Goal: Task Accomplishment & Management: Manage account settings

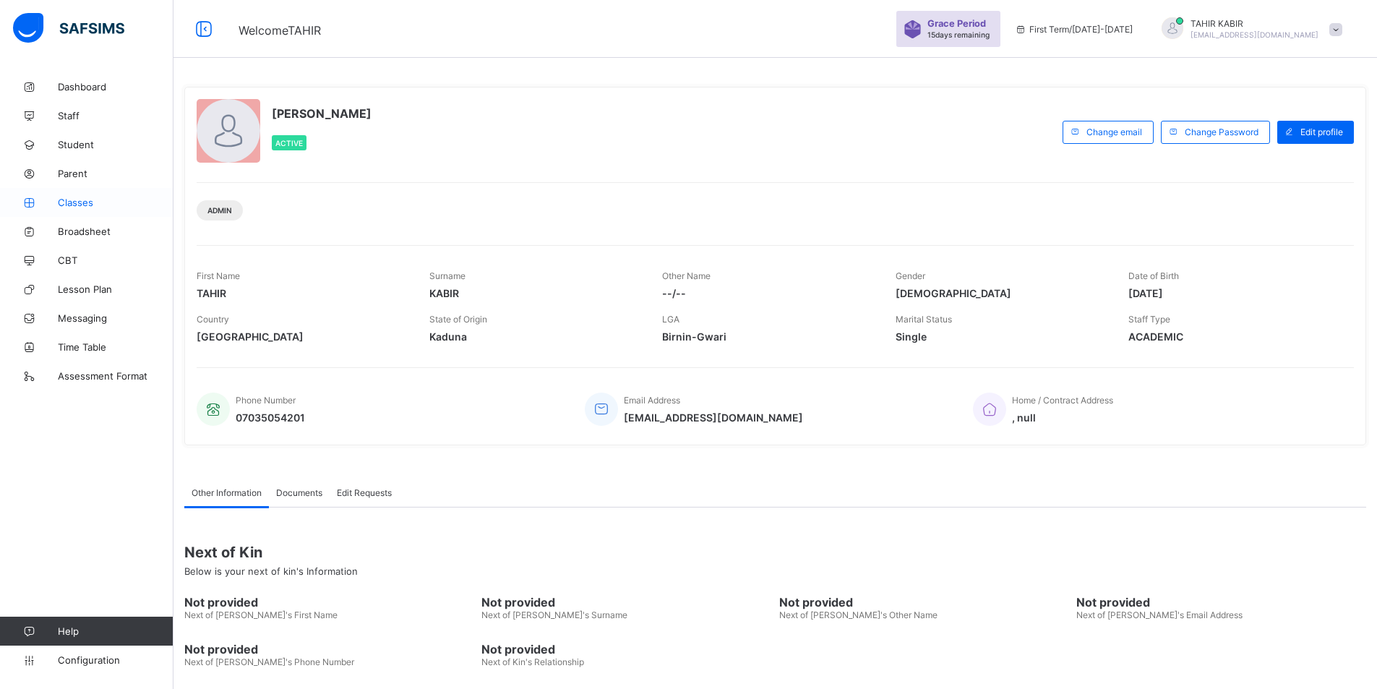
click at [96, 202] on span "Classes" at bounding box center [116, 203] width 116 height 12
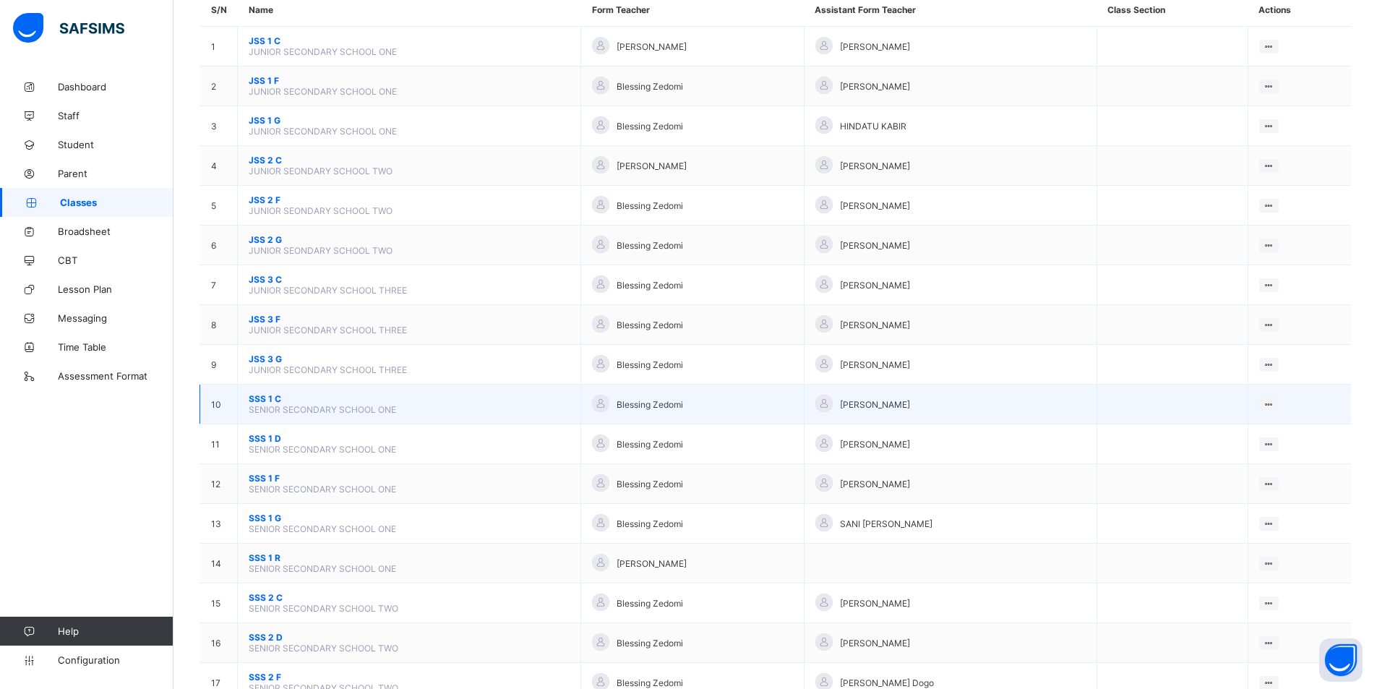
scroll to position [145, 0]
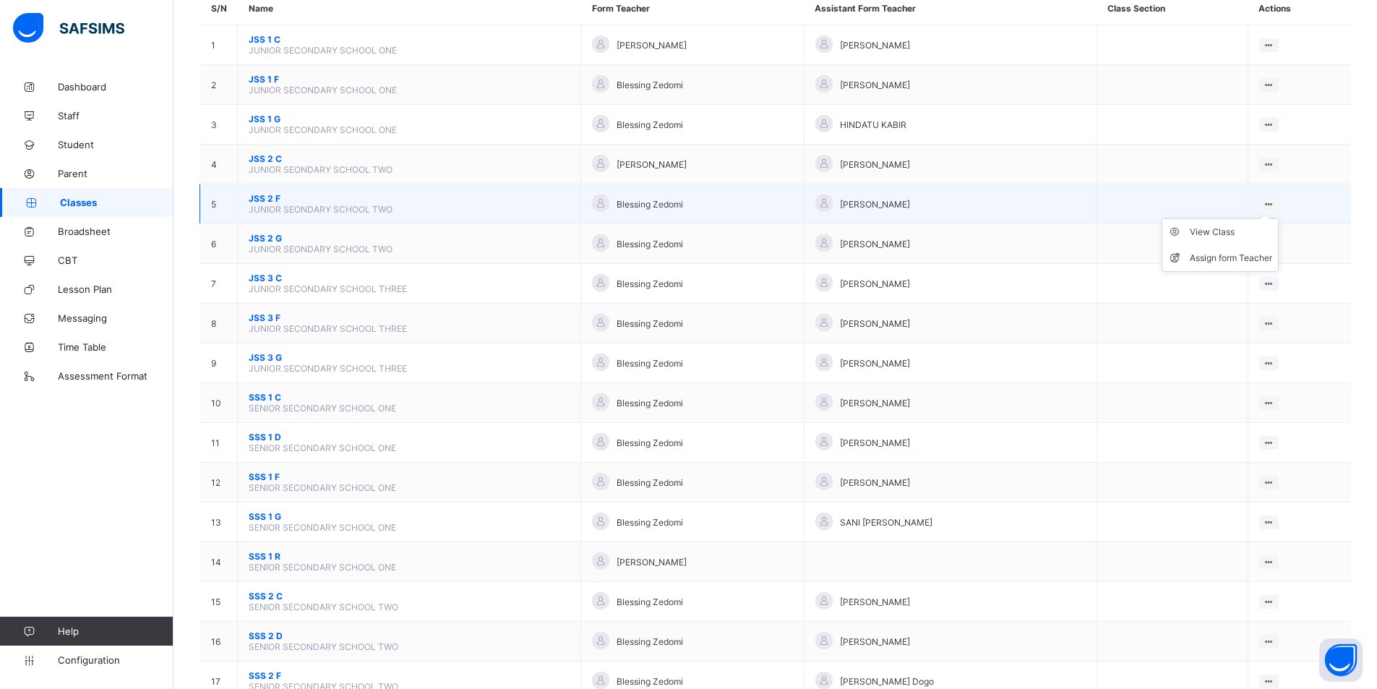
click at [1275, 203] on icon at bounding box center [1269, 204] width 12 height 11
click at [1233, 240] on li "View Class" at bounding box center [1220, 232] width 116 height 26
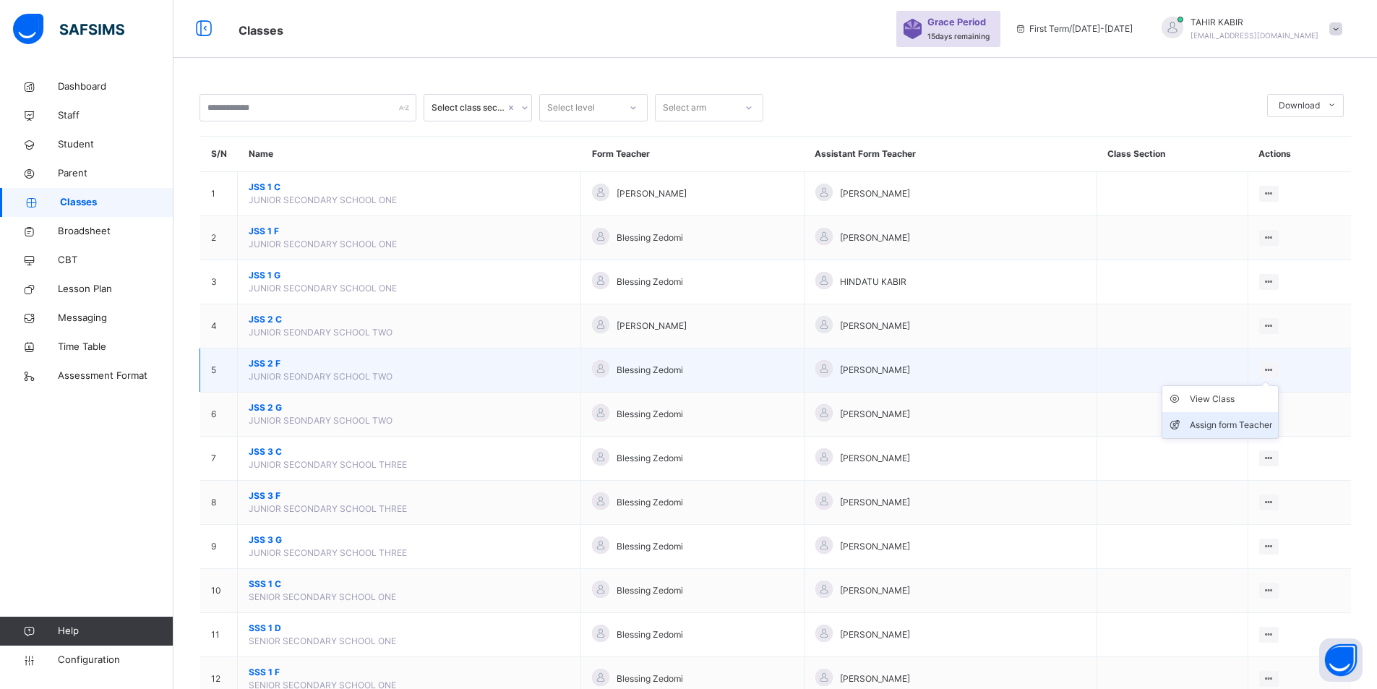
click at [1229, 430] on div "Assign form Teacher" at bounding box center [1231, 425] width 82 height 14
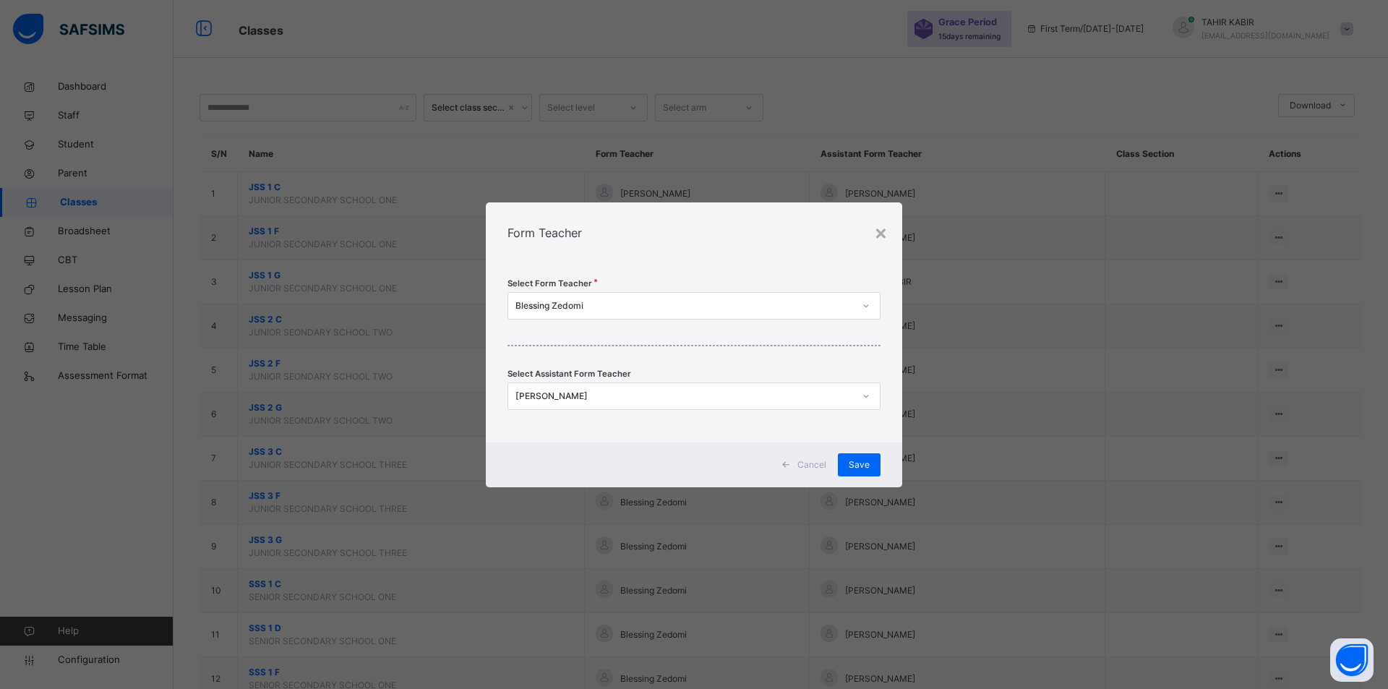
click at [656, 314] on div "Blessing Zedomi" at bounding box center [680, 305] width 344 height 22
type input "****"
click at [589, 346] on div "[PERSON_NAME]" at bounding box center [694, 338] width 372 height 25
click at [592, 398] on div "[PERSON_NAME]" at bounding box center [684, 396] width 338 height 13
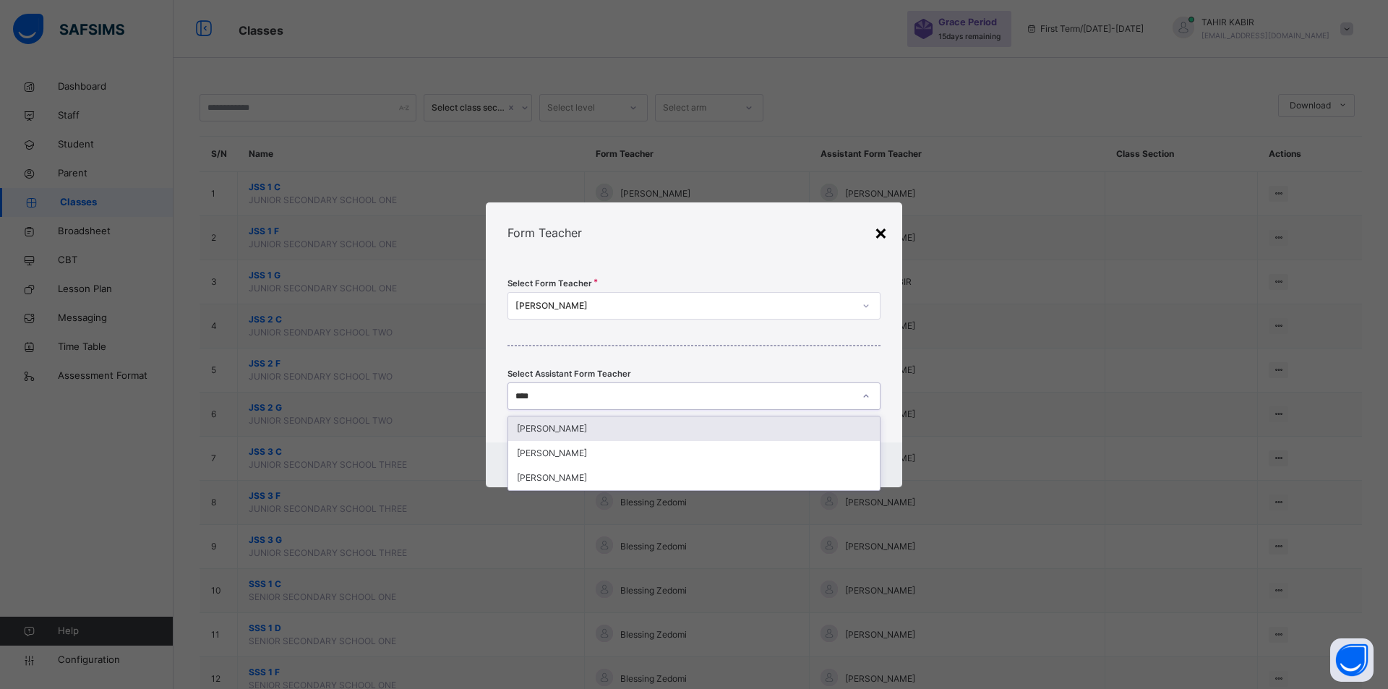
type input "****"
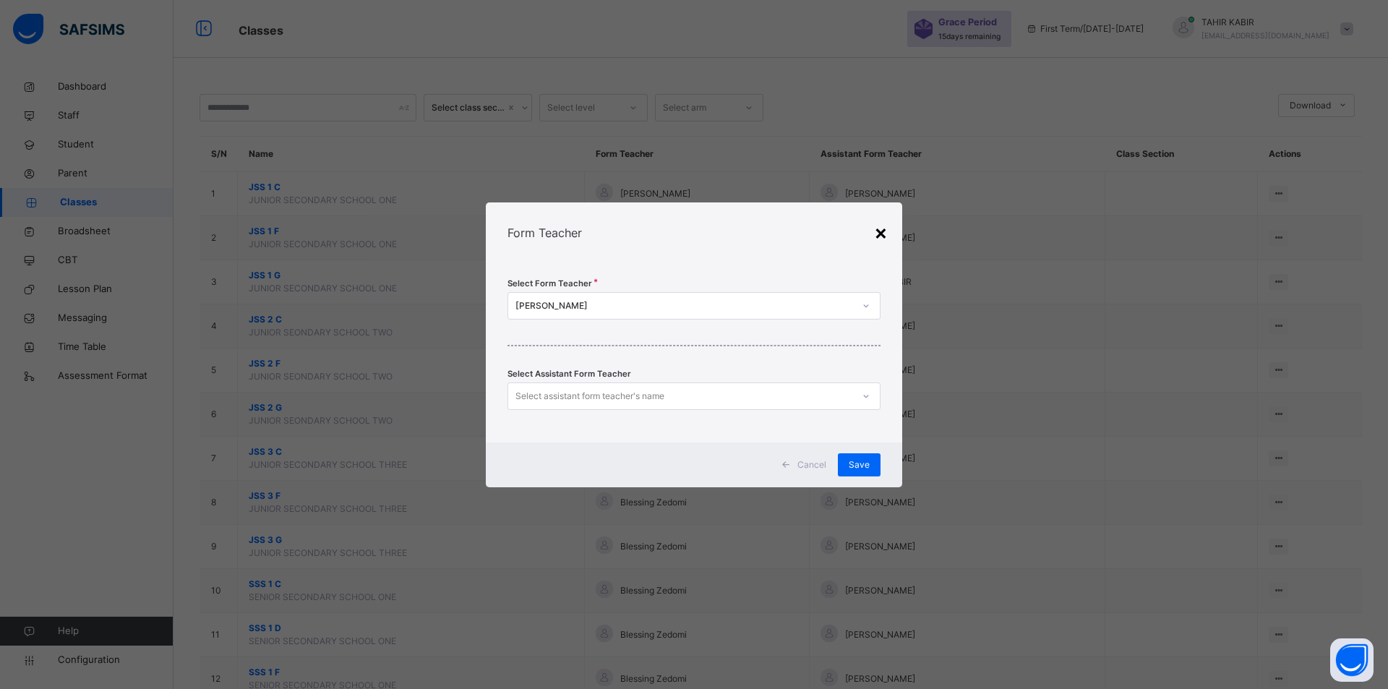
click at [883, 246] on div "×" at bounding box center [881, 232] width 14 height 30
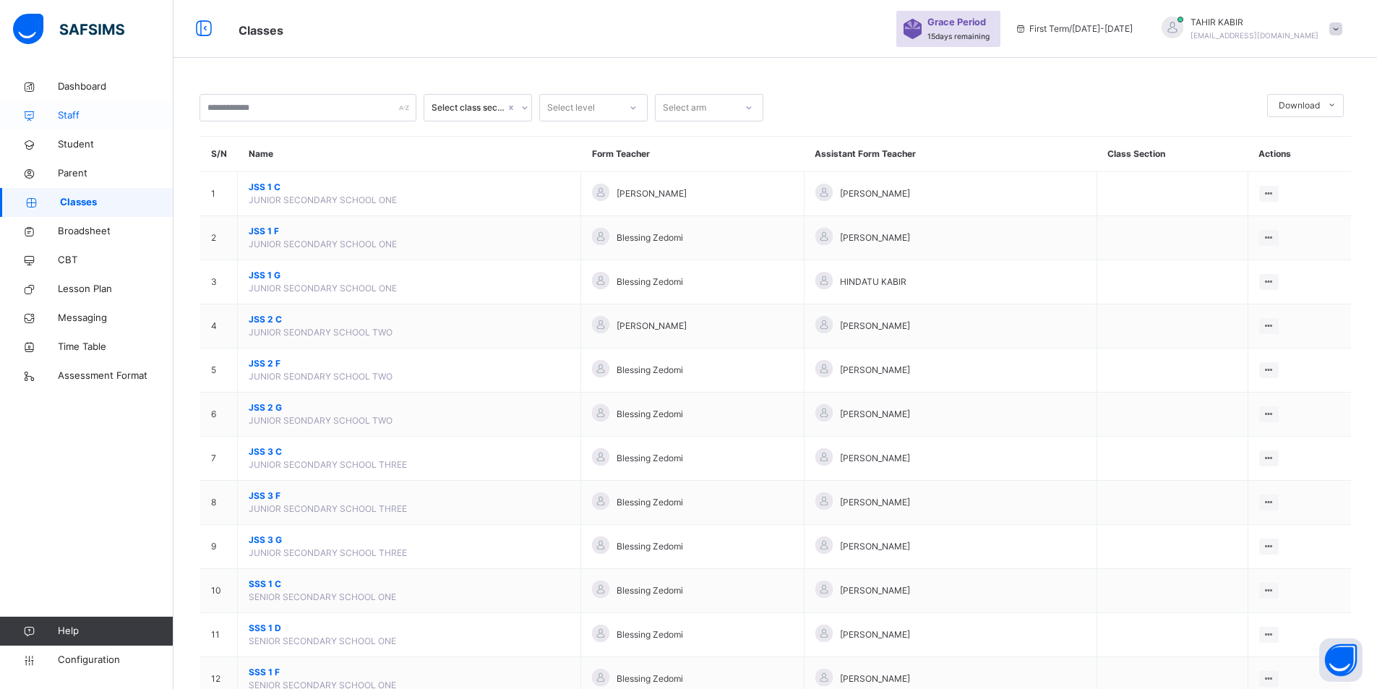
click at [66, 120] on span "Staff" at bounding box center [116, 115] width 116 height 14
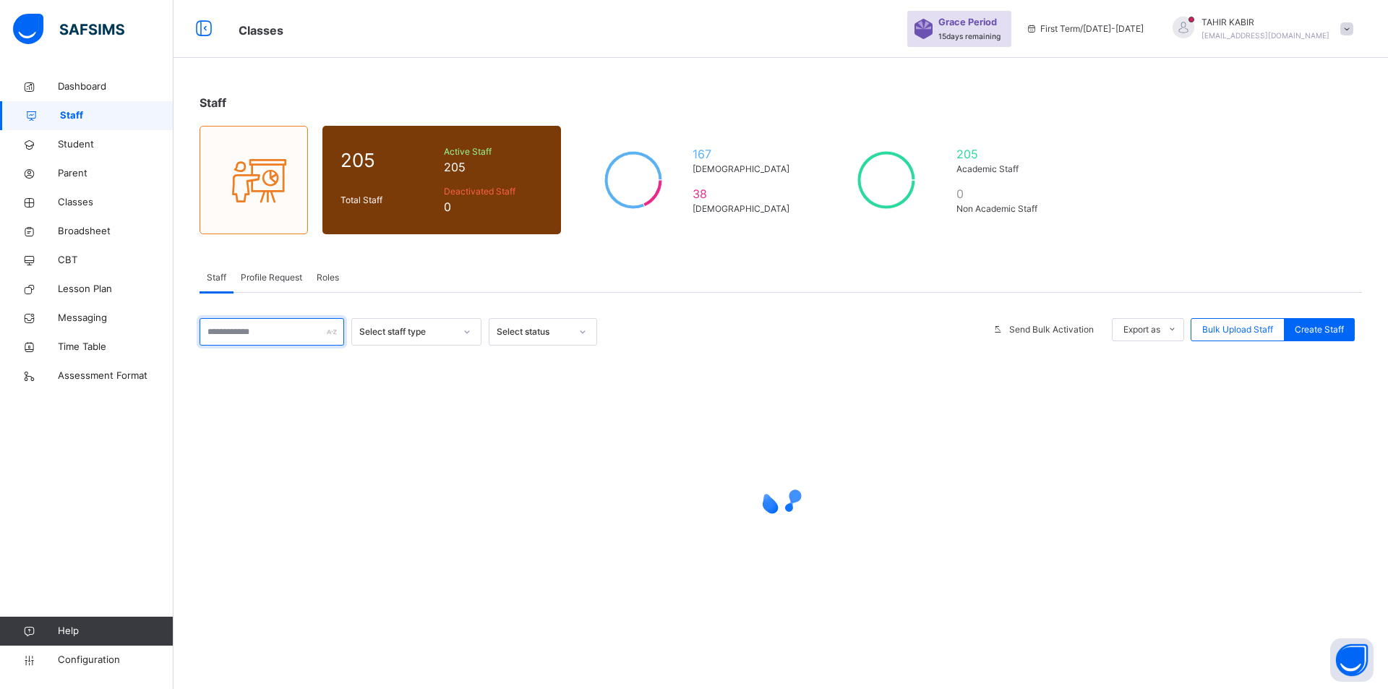
click at [286, 319] on input "text" at bounding box center [271, 331] width 145 height 27
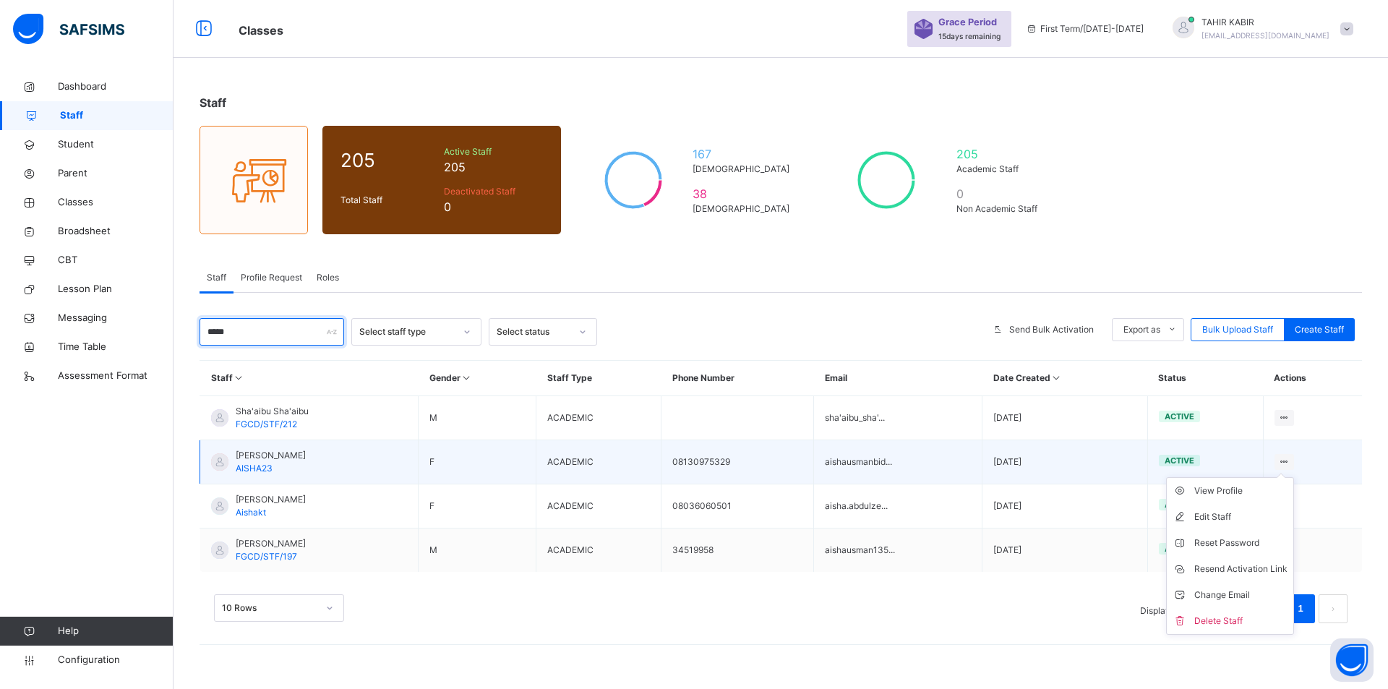
type input "*****"
click at [1287, 459] on icon at bounding box center [1284, 461] width 12 height 11
click at [1246, 489] on div "View Profile" at bounding box center [1240, 491] width 93 height 14
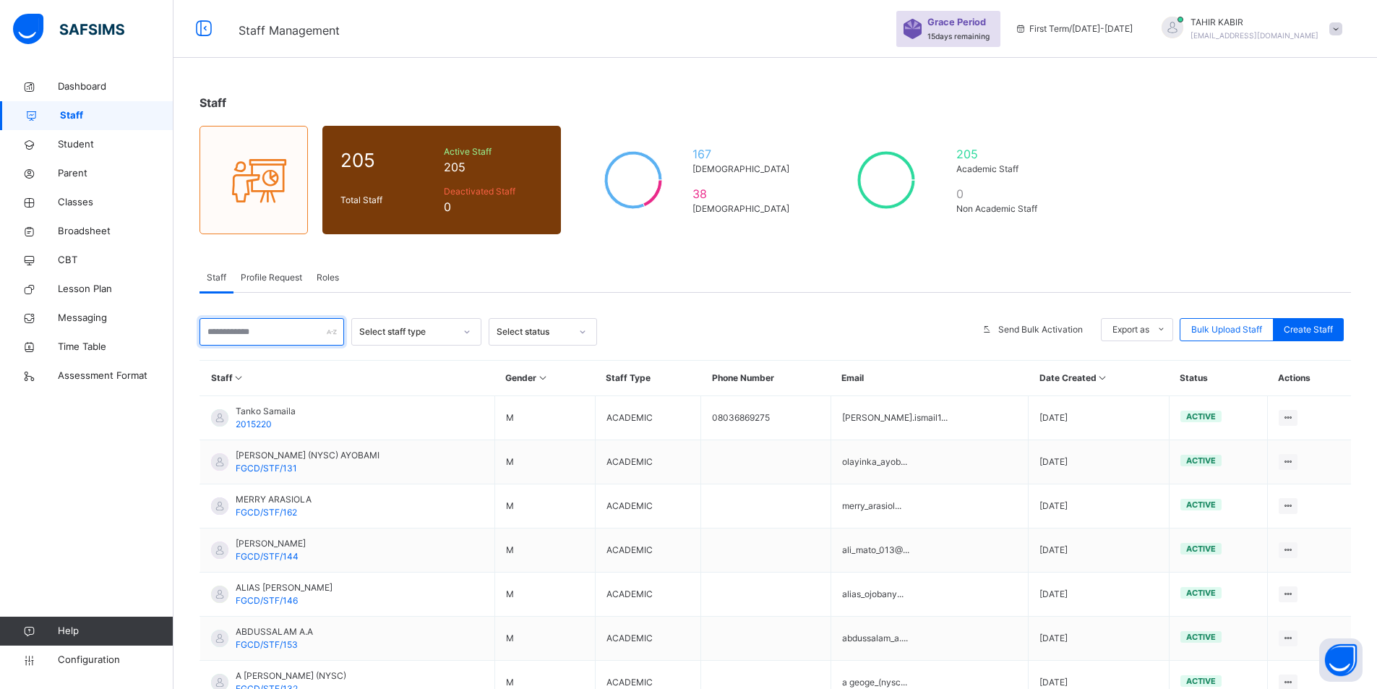
click at [288, 332] on input "text" at bounding box center [271, 331] width 145 height 27
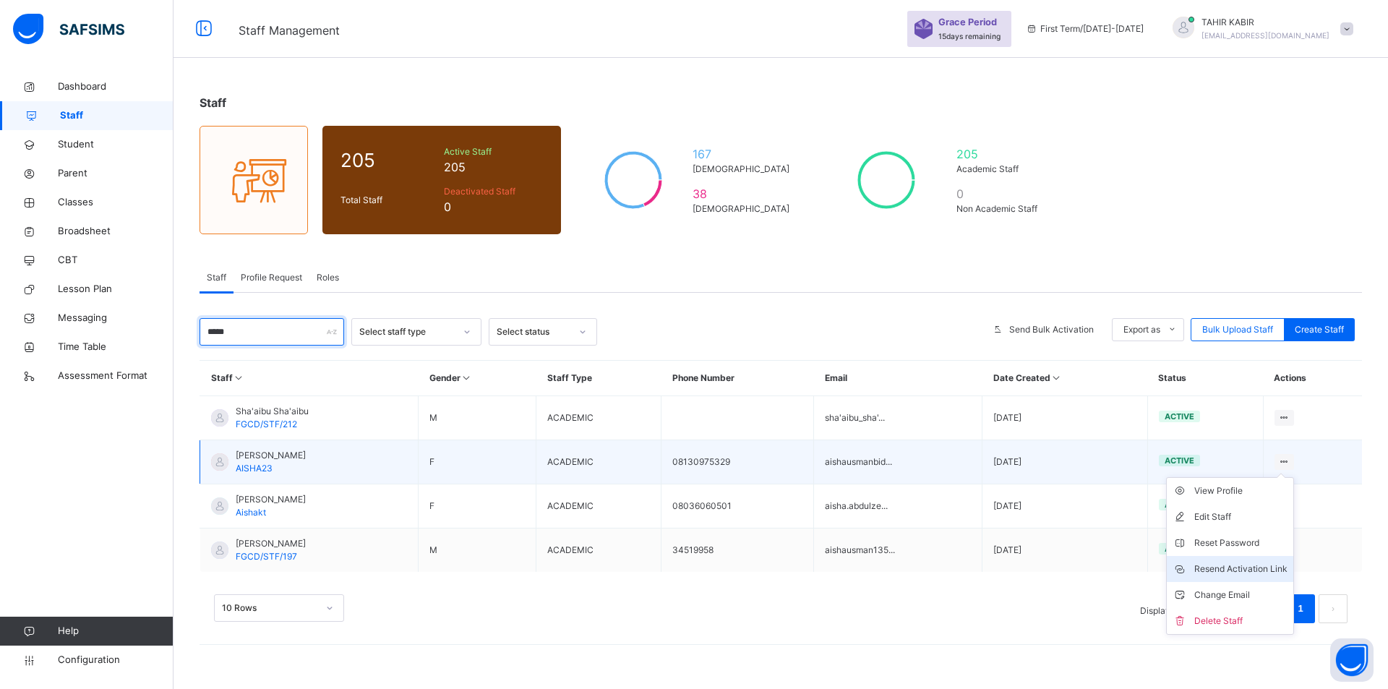
type input "*****"
click at [1238, 571] on div "Resend Activation Link" at bounding box center [1240, 569] width 93 height 14
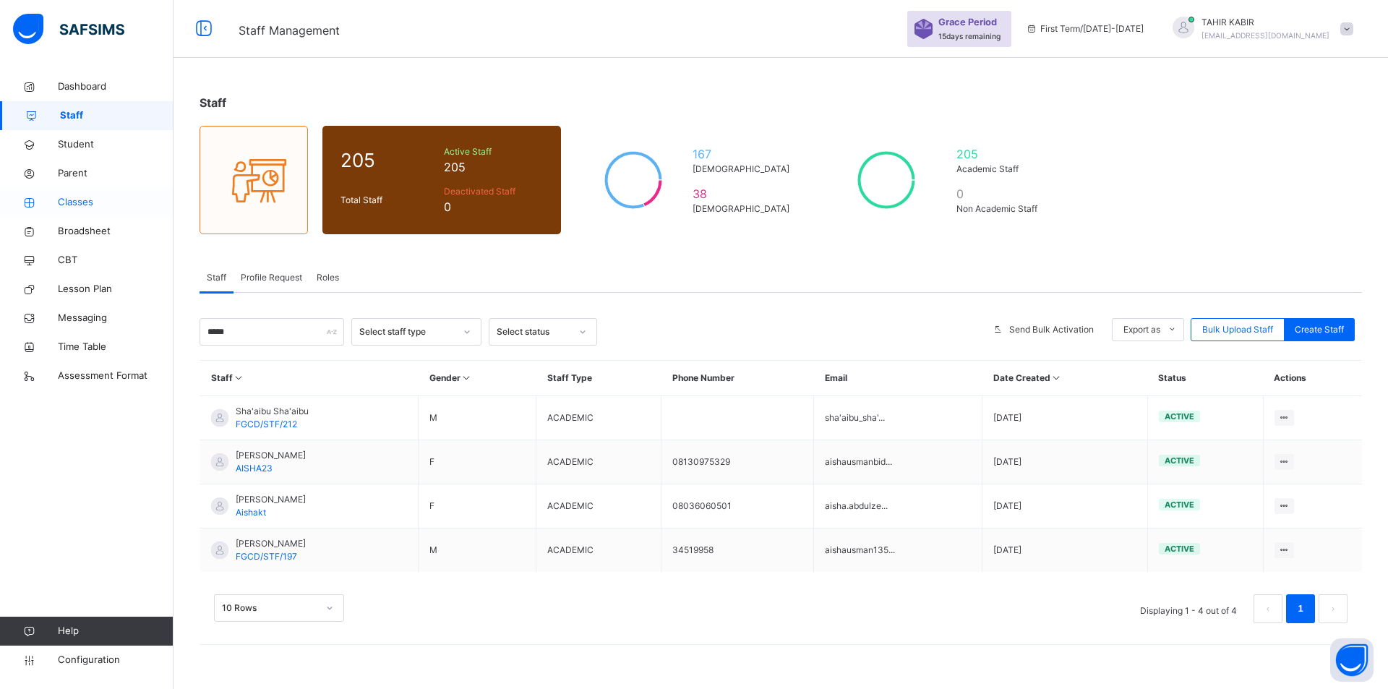
click at [108, 203] on span "Classes" at bounding box center [116, 202] width 116 height 14
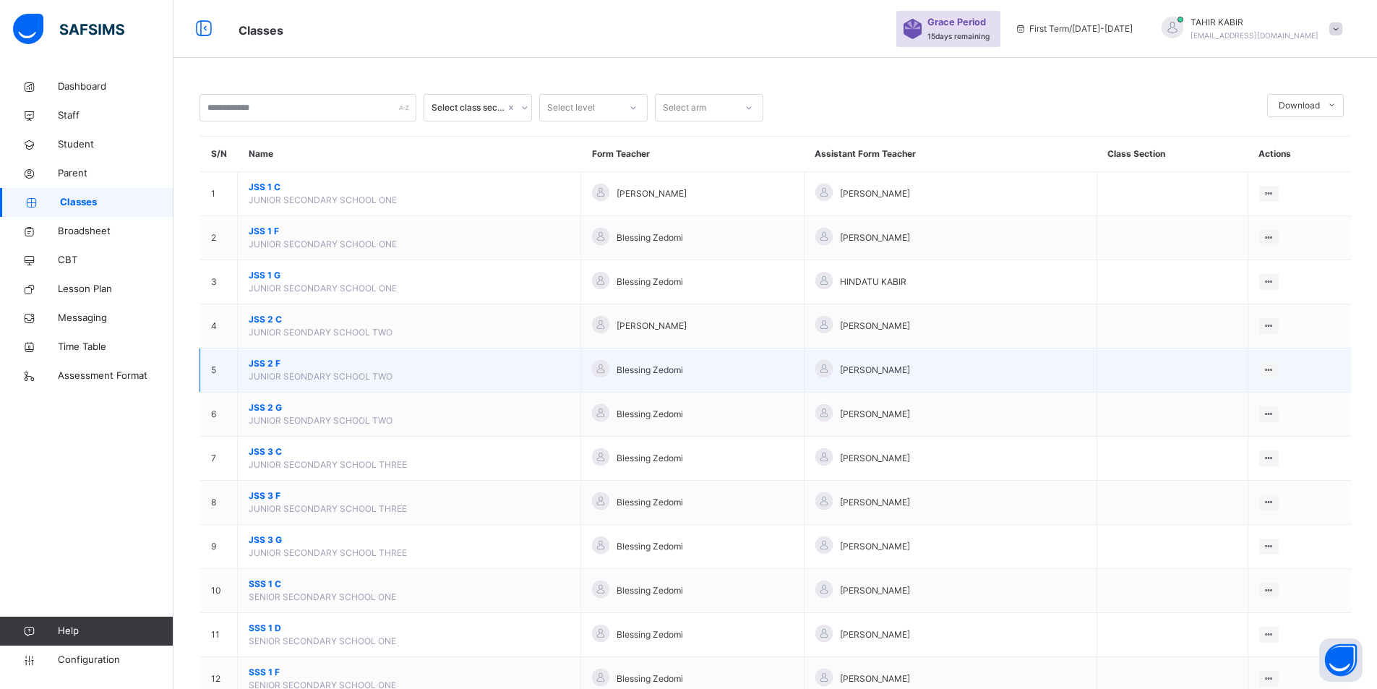
click at [393, 372] on td "JSS 2 F JUNIOR SEONDARY SCHOOL TWO" at bounding box center [409, 370] width 343 height 44
click at [1255, 420] on div "Assign form Teacher" at bounding box center [1231, 425] width 82 height 14
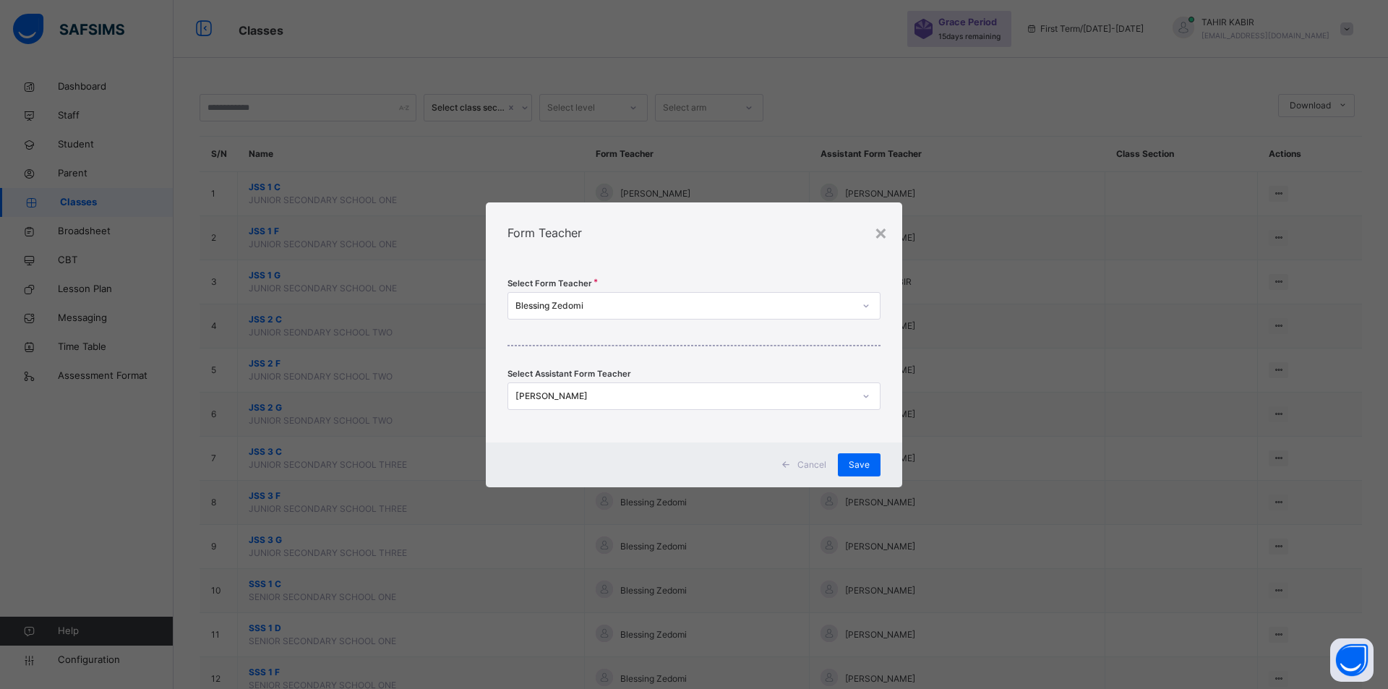
click at [564, 310] on div "Blessing Zedomi" at bounding box center [684, 305] width 338 height 13
type input "****"
click at [572, 335] on div "[PERSON_NAME]" at bounding box center [694, 338] width 372 height 25
click at [653, 403] on div "[PERSON_NAME]" at bounding box center [680, 396] width 344 height 22
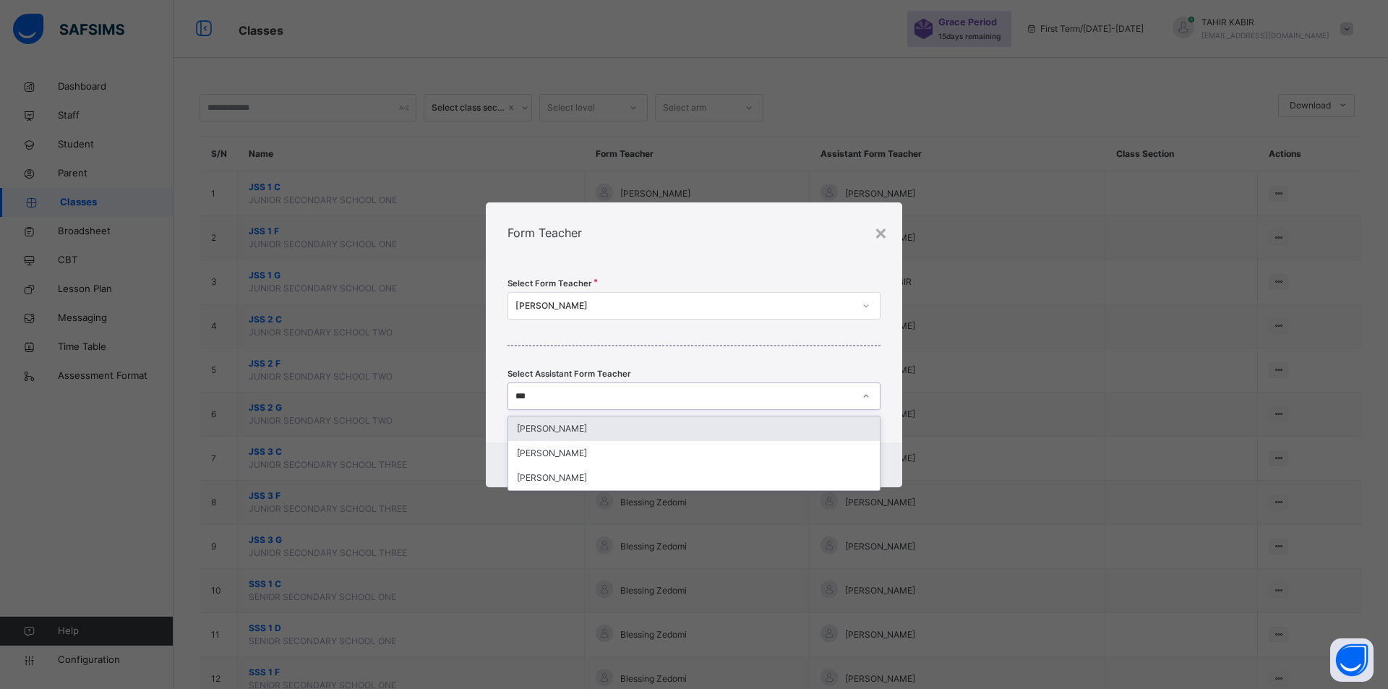
type input "****"
click at [586, 436] on div "[PERSON_NAME]" at bounding box center [694, 428] width 372 height 25
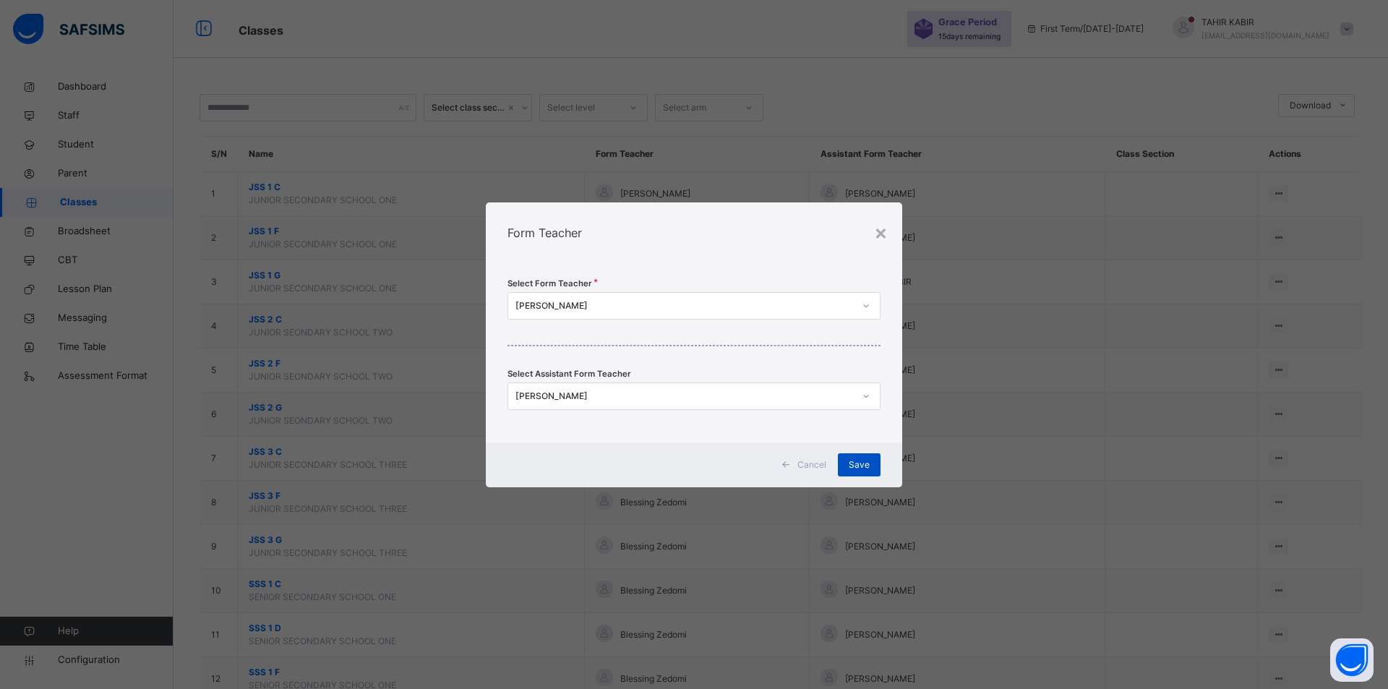
click at [854, 471] on div "Save" at bounding box center [859, 464] width 43 height 23
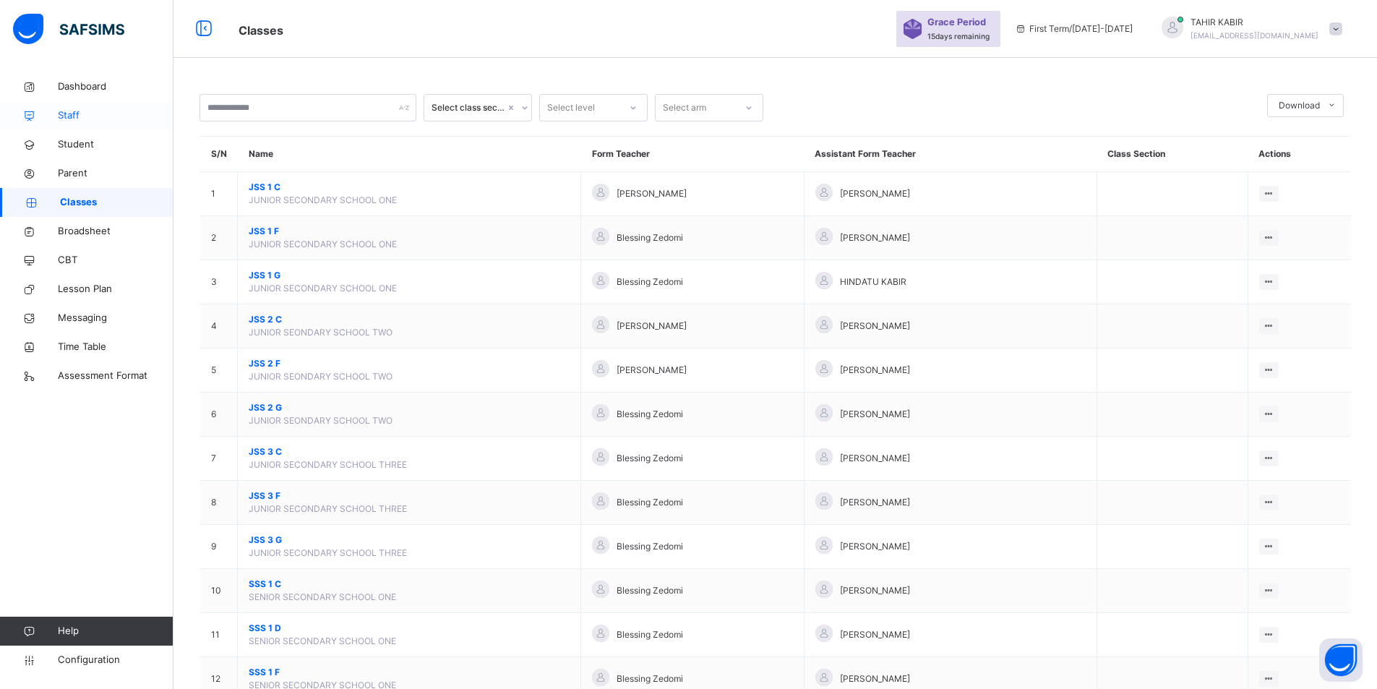
click at [66, 122] on span "Staff" at bounding box center [116, 115] width 116 height 14
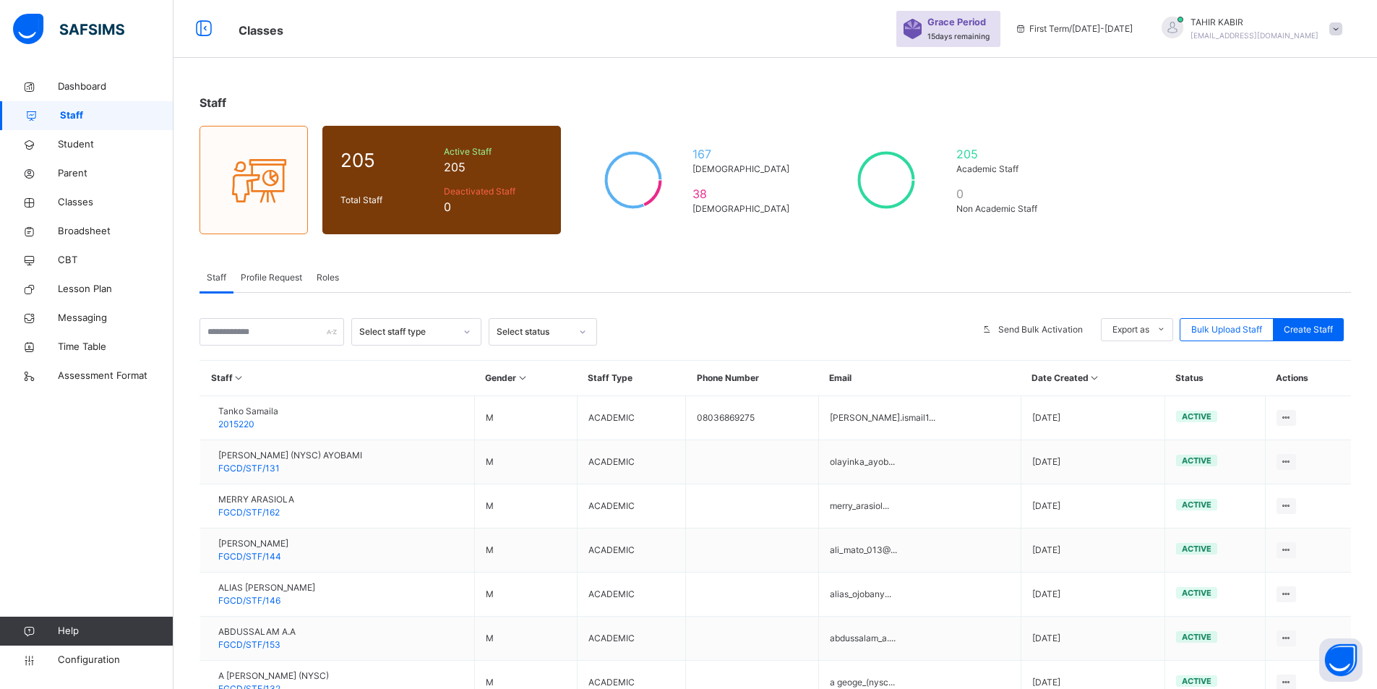
click at [228, 312] on div "Select staff type Select status Send Bulk Activation Export as Pdf Report Excel…" at bounding box center [774, 597] width 1151 height 609
click at [247, 328] on input "text" at bounding box center [271, 331] width 145 height 27
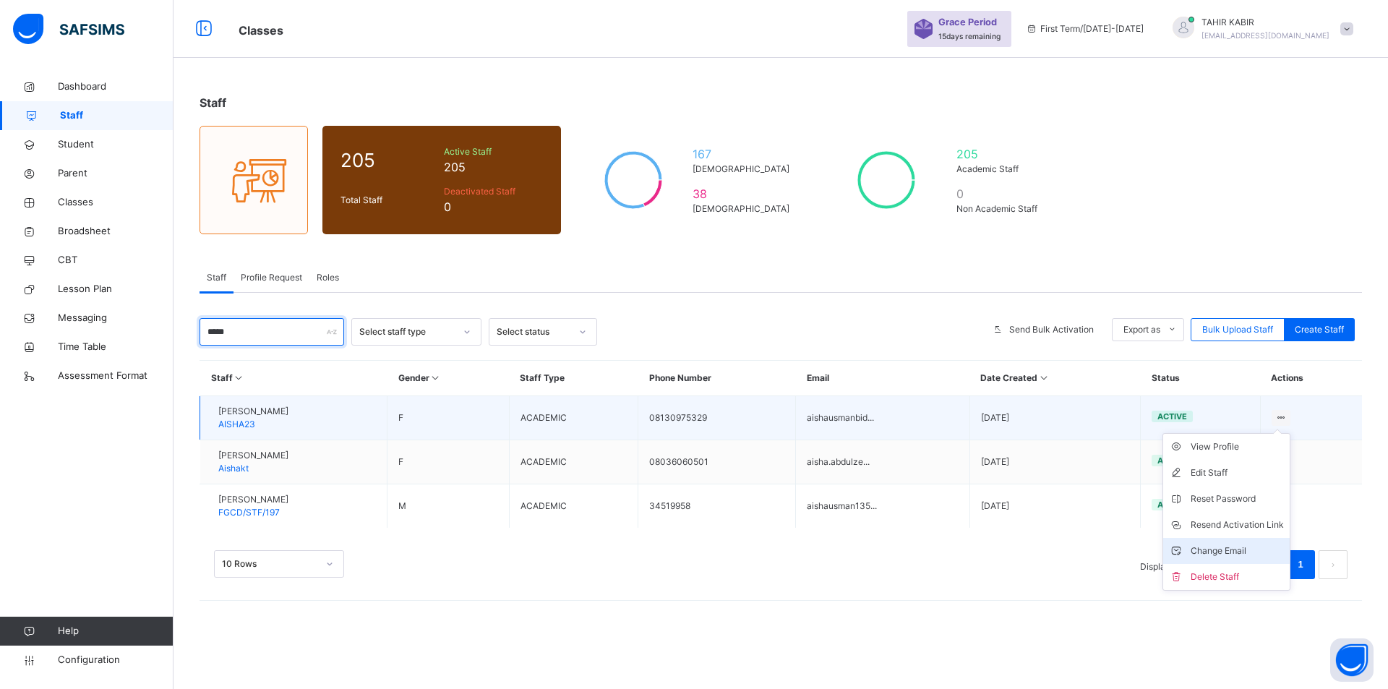
type input "*****"
click at [1221, 542] on li "Change Email" at bounding box center [1226, 551] width 126 height 26
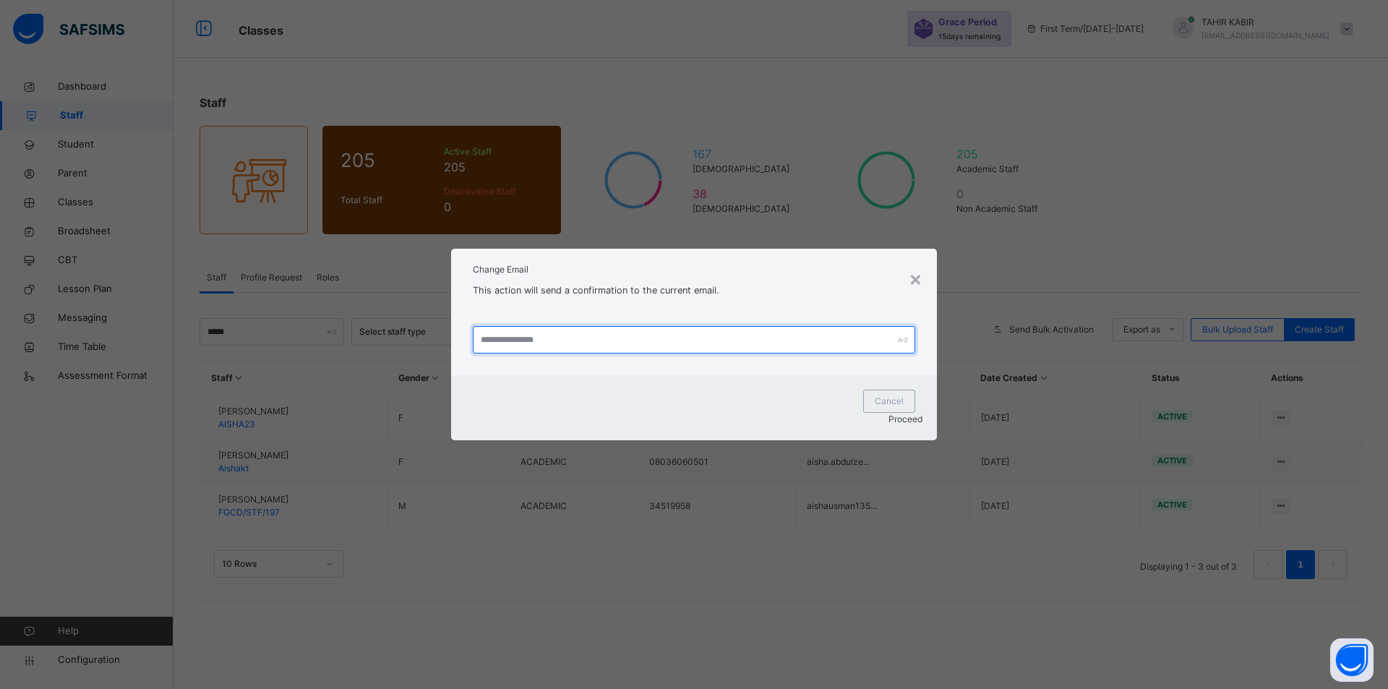
click at [536, 353] on input "text" at bounding box center [694, 339] width 442 height 27
type input "*"
type input "**********"
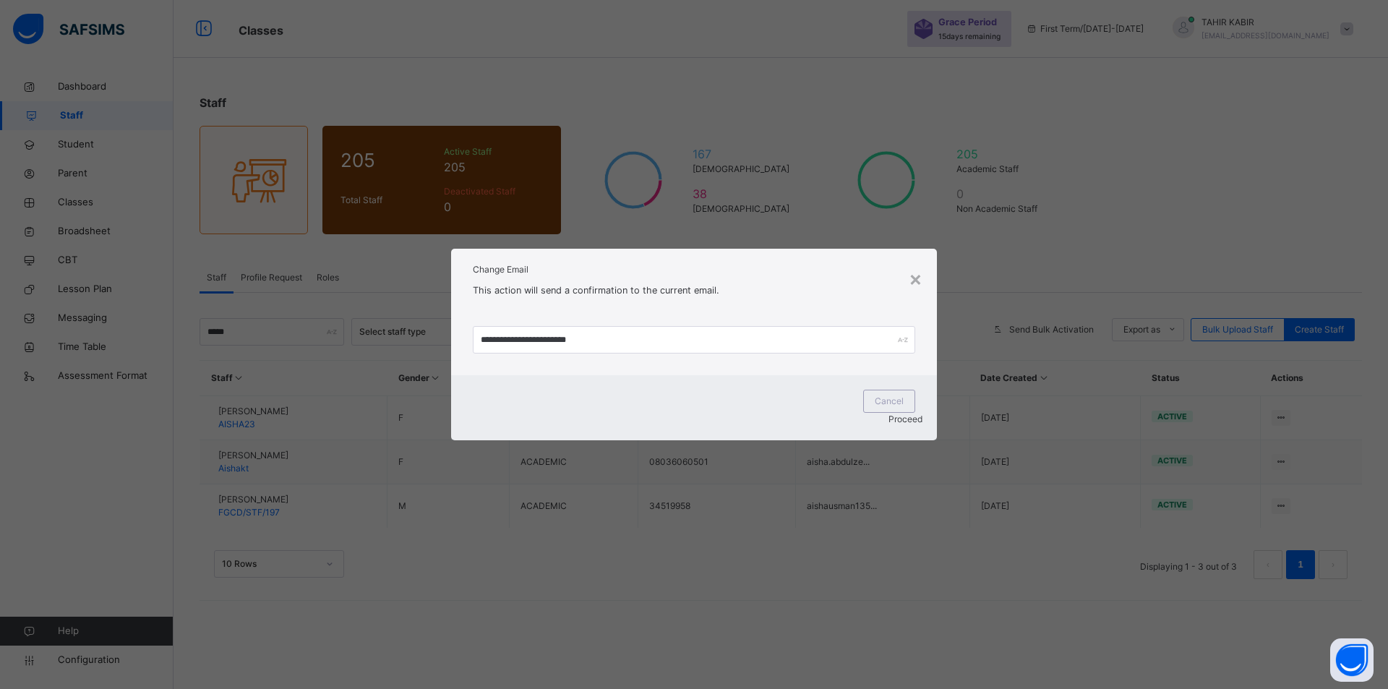
click at [888, 413] on span "Proceed" at bounding box center [905, 418] width 34 height 11
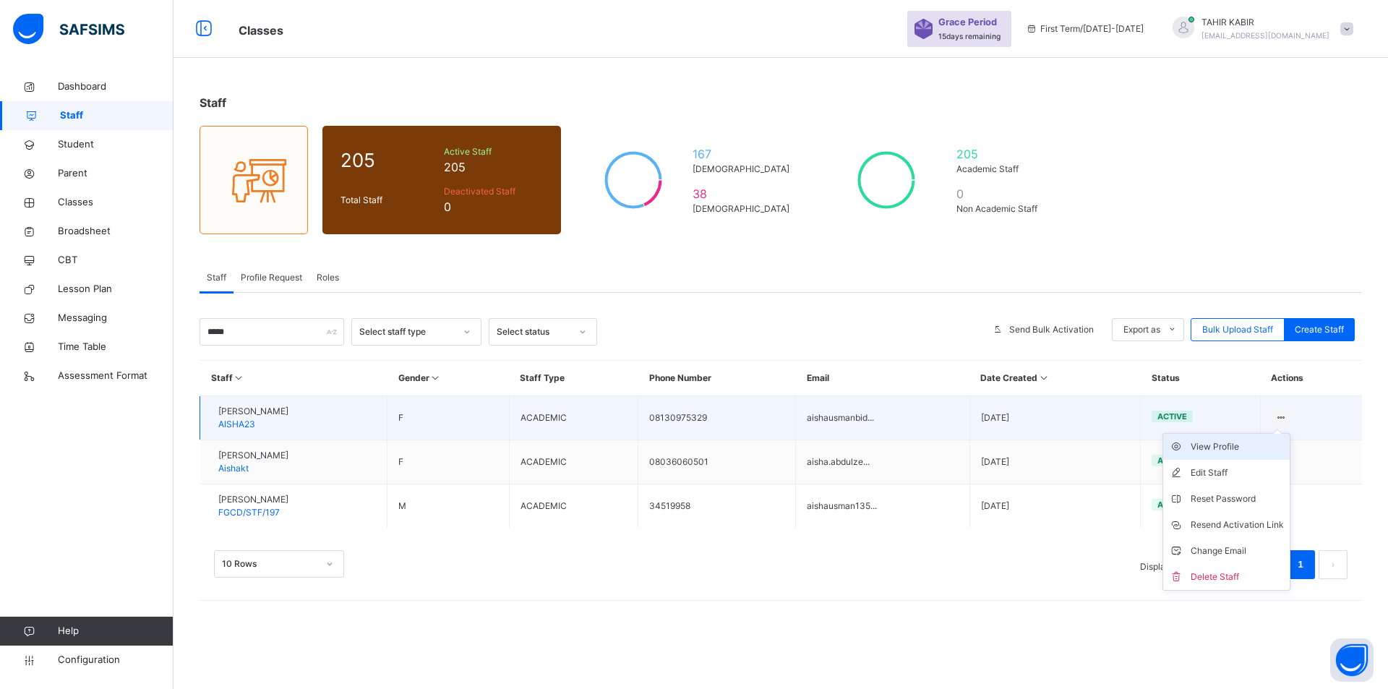
click at [1206, 449] on div "View Profile" at bounding box center [1236, 446] width 93 height 14
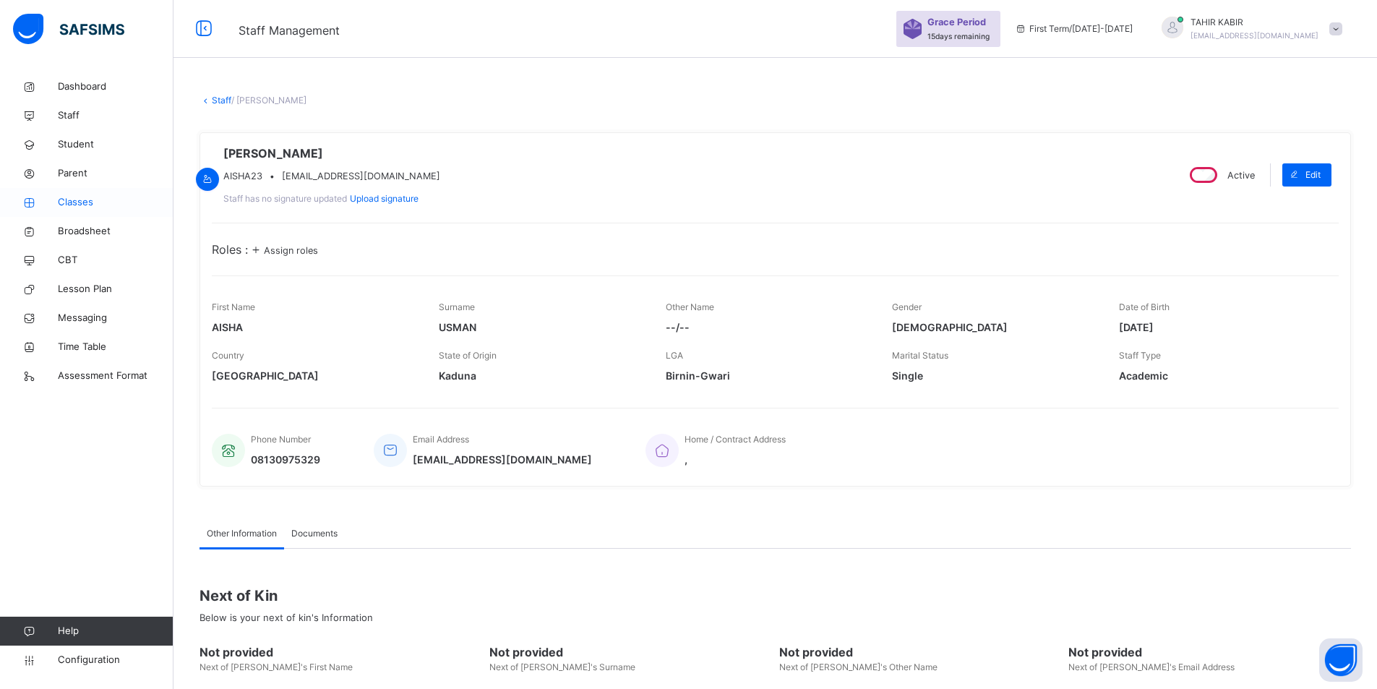
click at [87, 196] on span "Classes" at bounding box center [116, 202] width 116 height 14
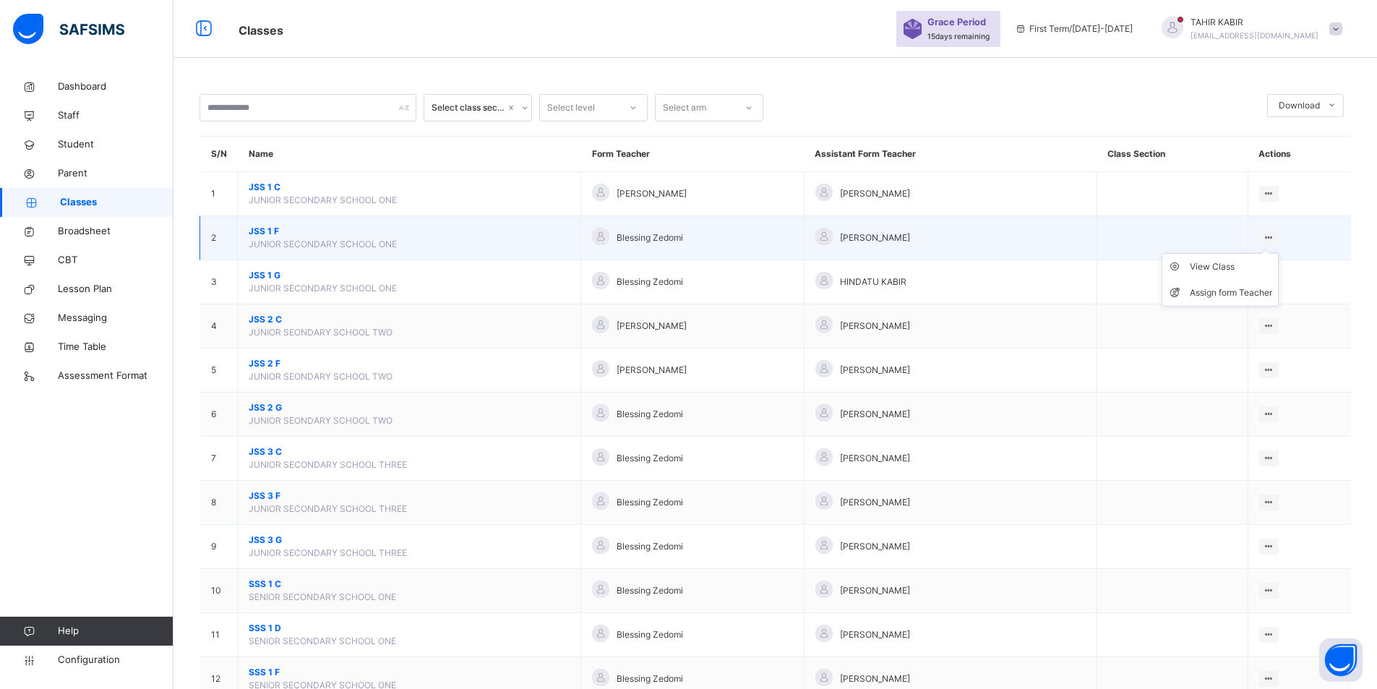
click at [1276, 253] on ul "View Class Assign form Teacher" at bounding box center [1220, 279] width 117 height 53
click at [1240, 288] on div "Assign form Teacher" at bounding box center [1231, 292] width 82 height 14
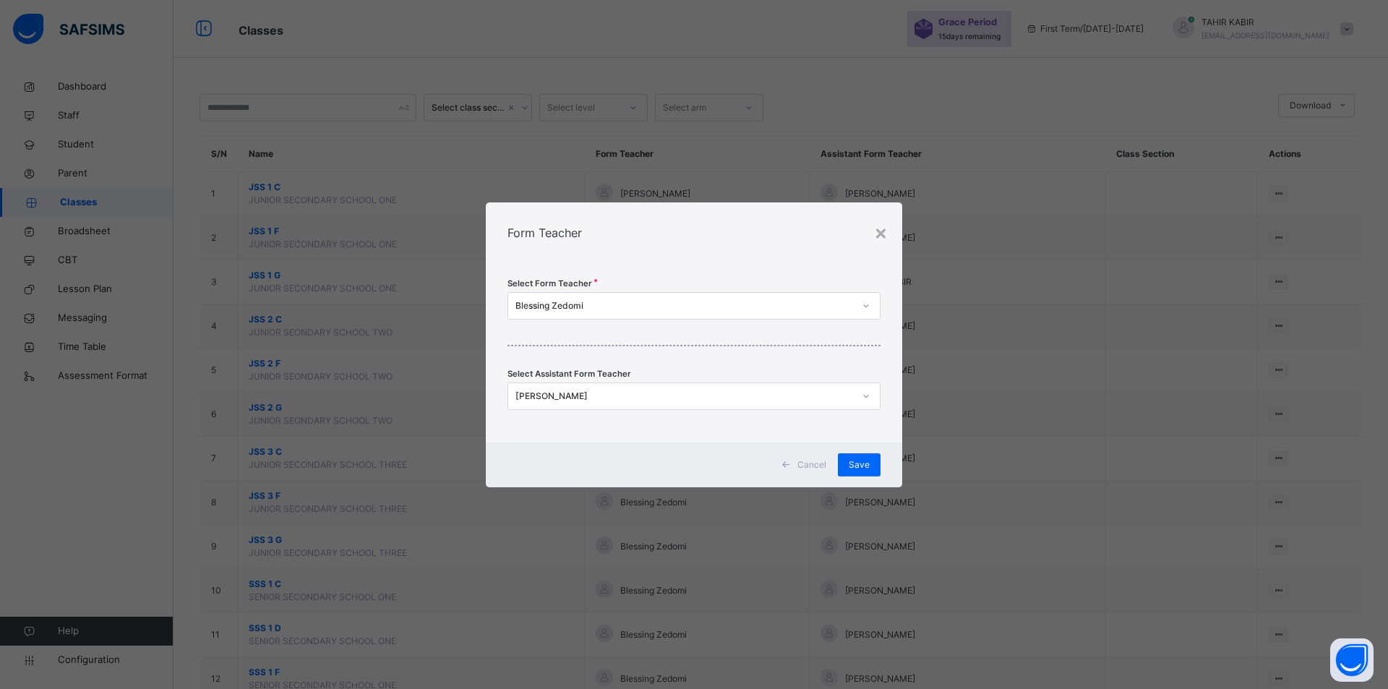
click at [600, 398] on div "[PERSON_NAME]" at bounding box center [684, 396] width 338 height 13
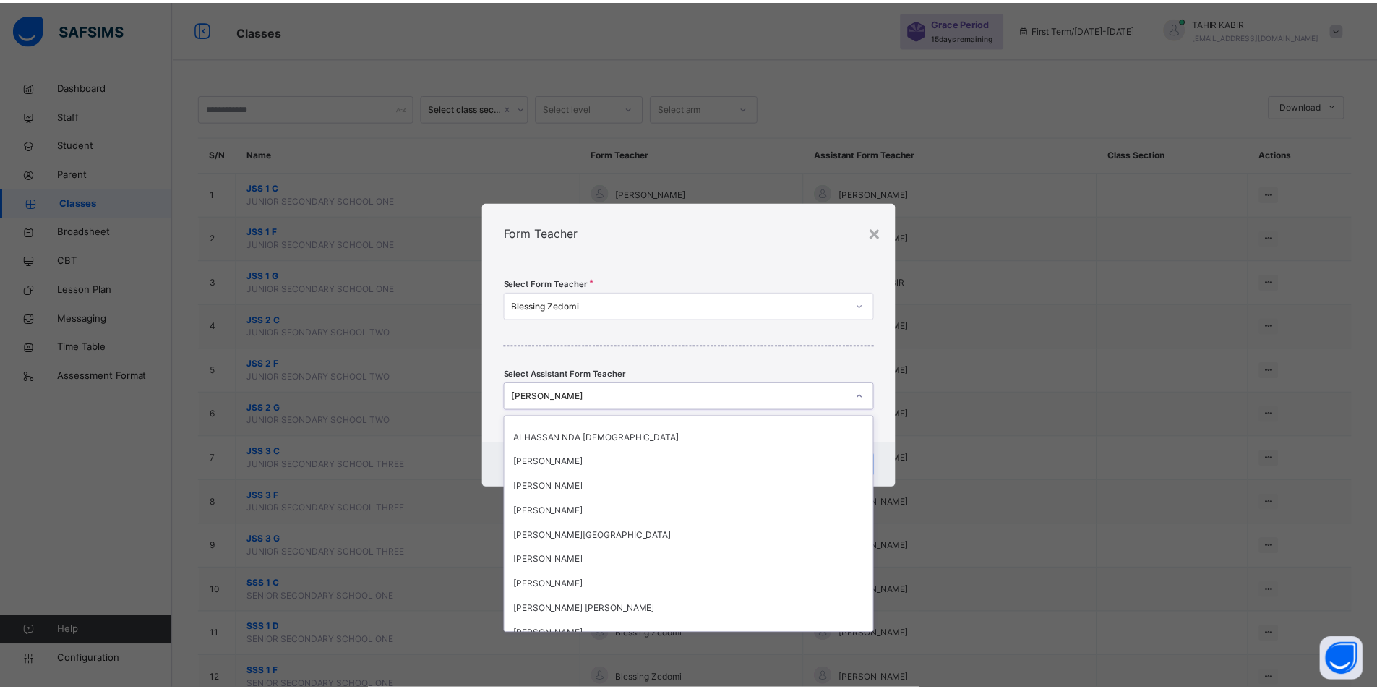
scroll to position [1662, 0]
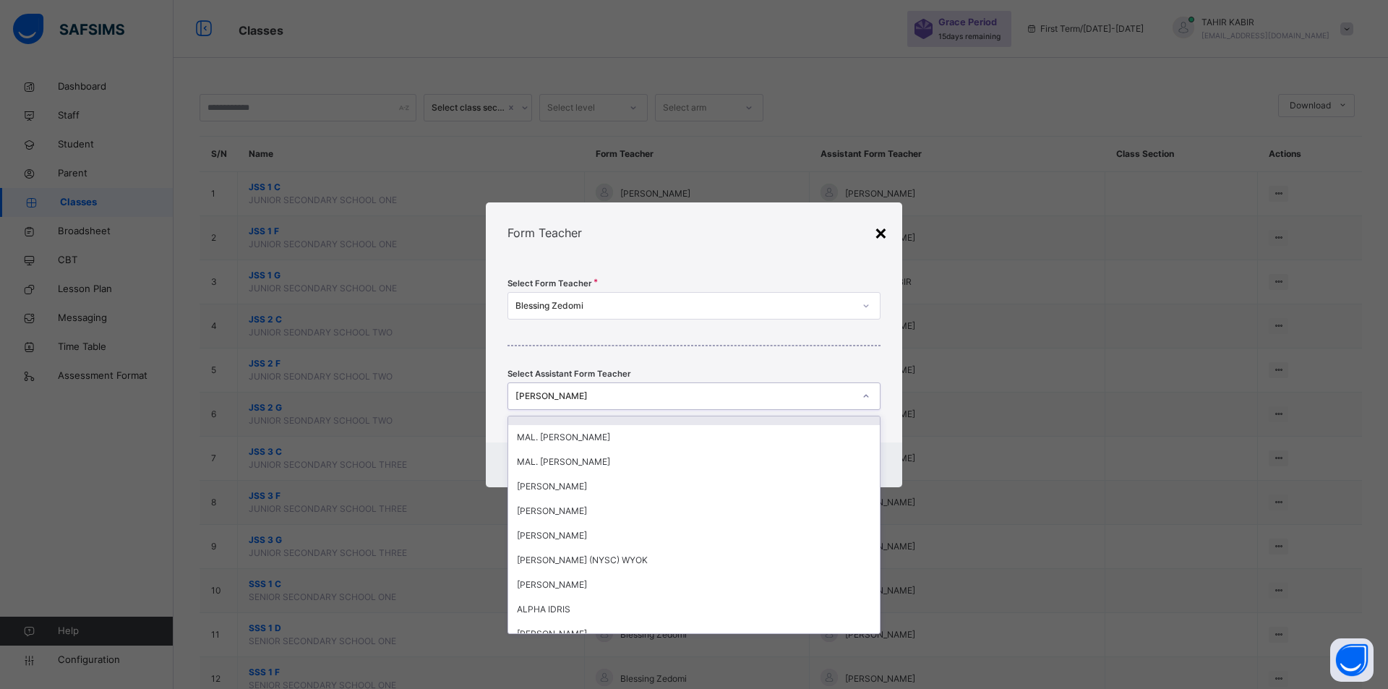
click at [877, 231] on div "×" at bounding box center [881, 232] width 14 height 30
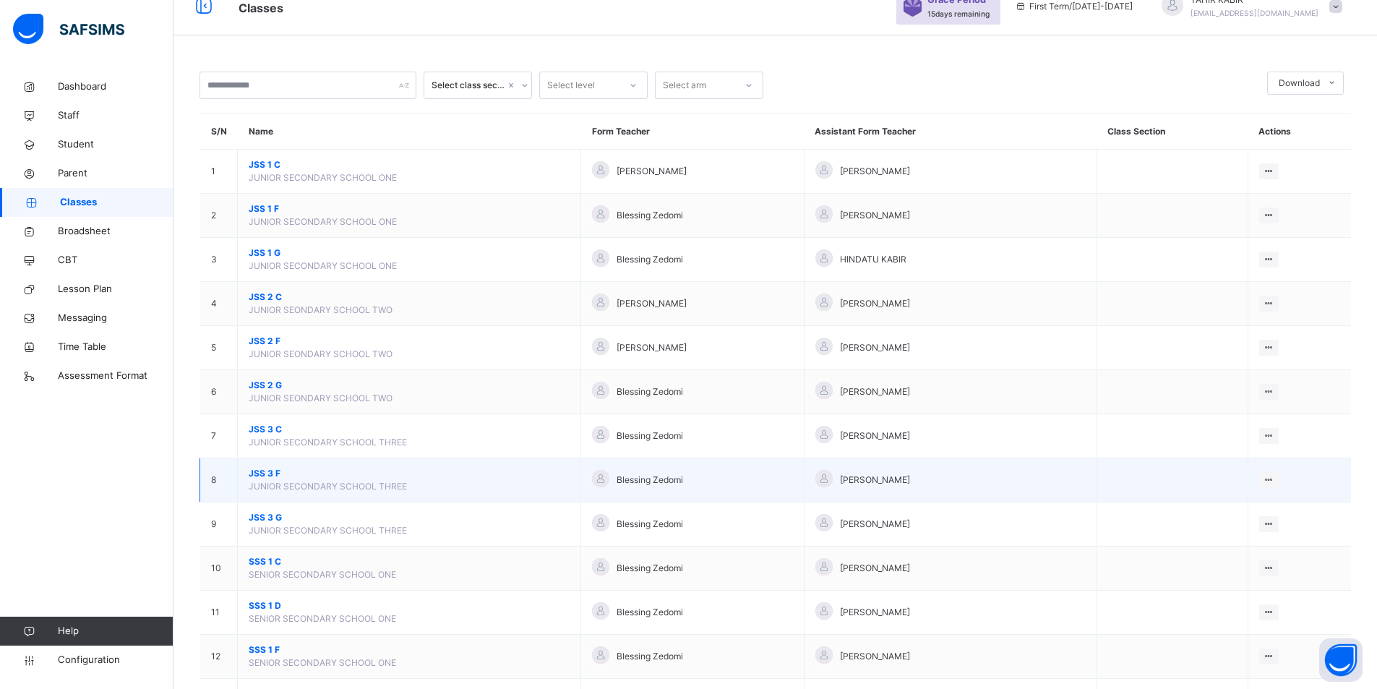
scroll to position [0, 0]
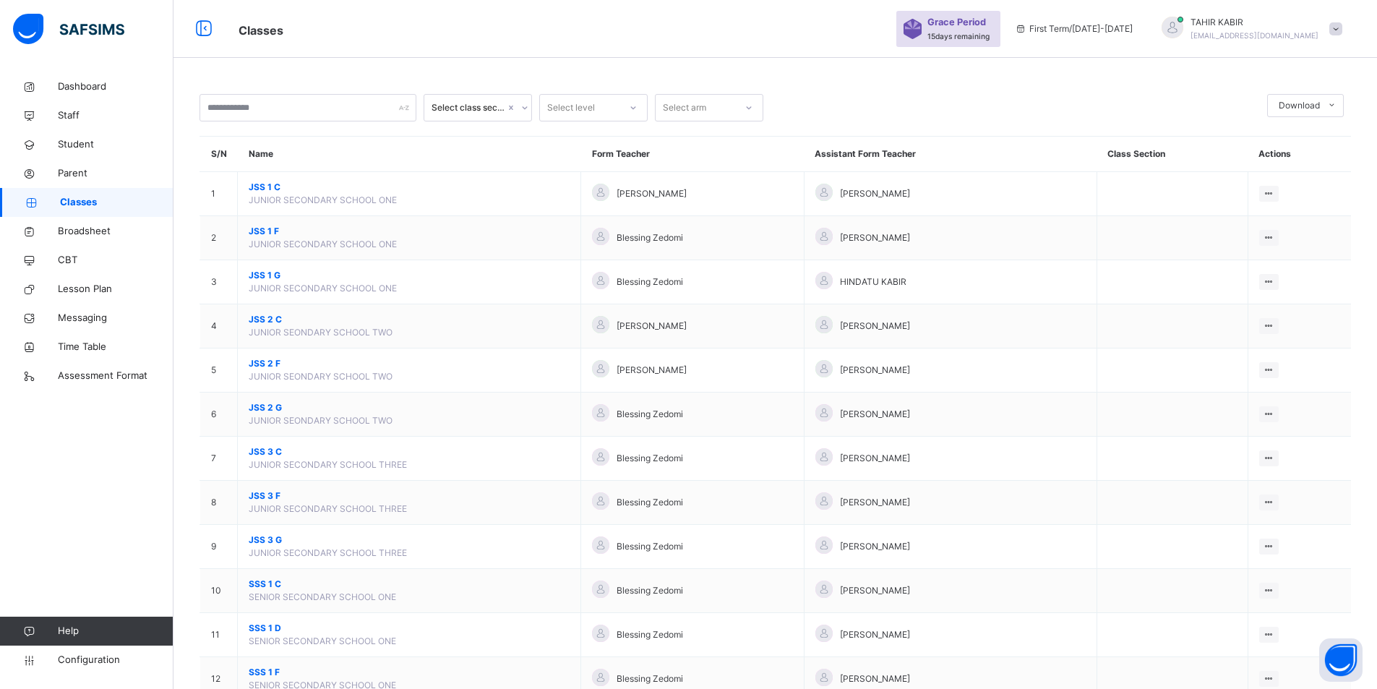
click at [80, 200] on span "Classes" at bounding box center [116, 202] width 113 height 14
click at [80, 106] on link "Staff" at bounding box center [86, 115] width 173 height 29
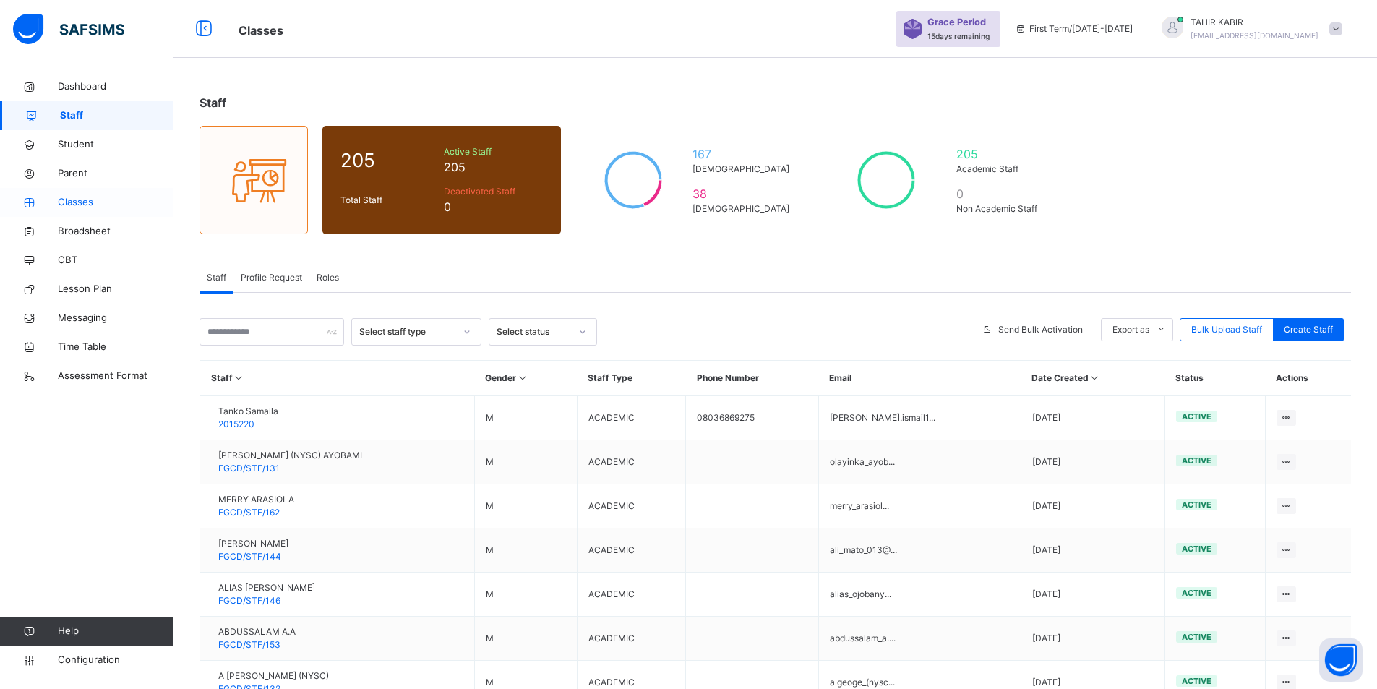
click at [52, 195] on link "Classes" at bounding box center [86, 202] width 173 height 29
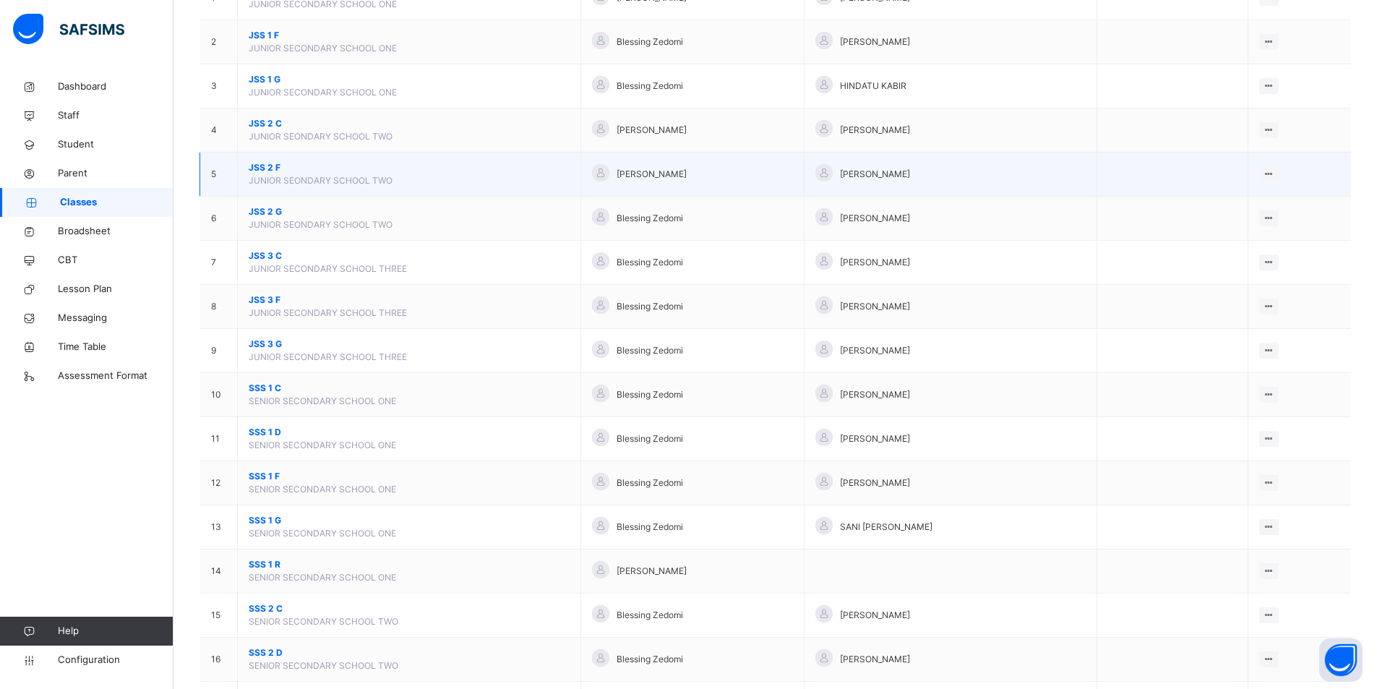
scroll to position [361, 0]
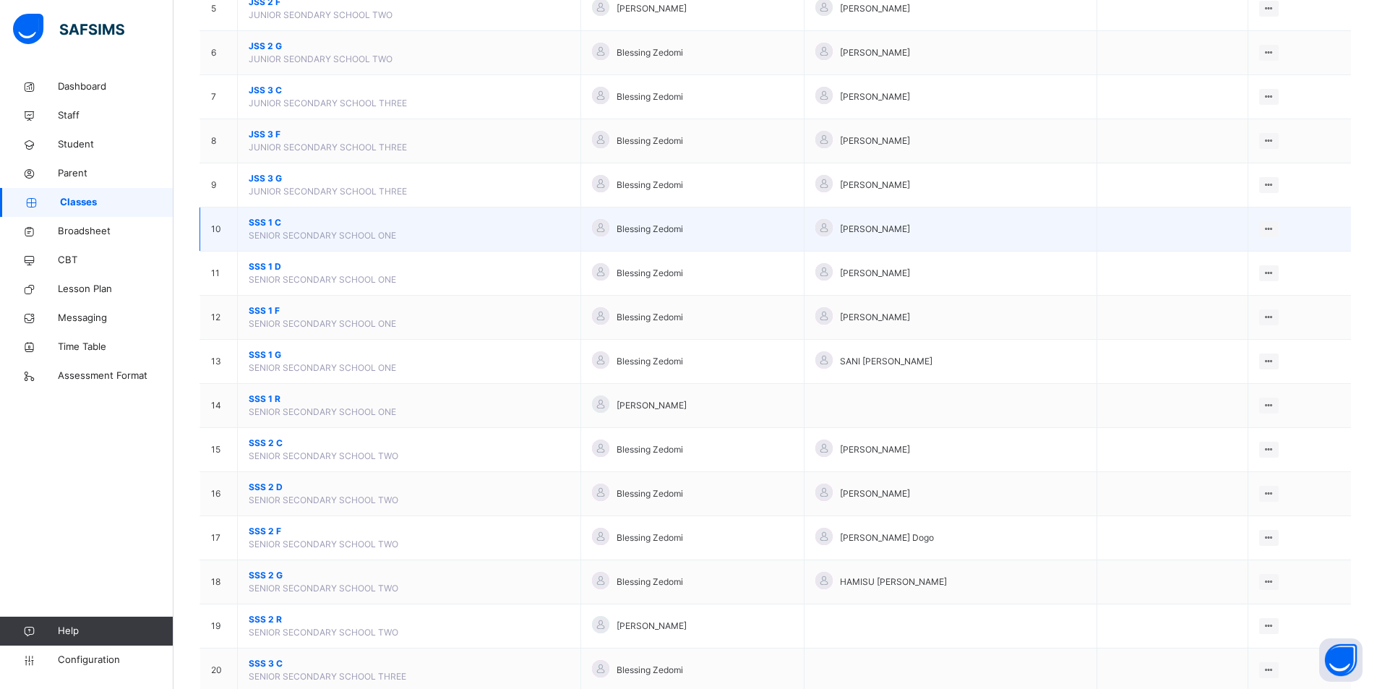
click at [293, 228] on span "SSS 1 C" at bounding box center [409, 222] width 321 height 13
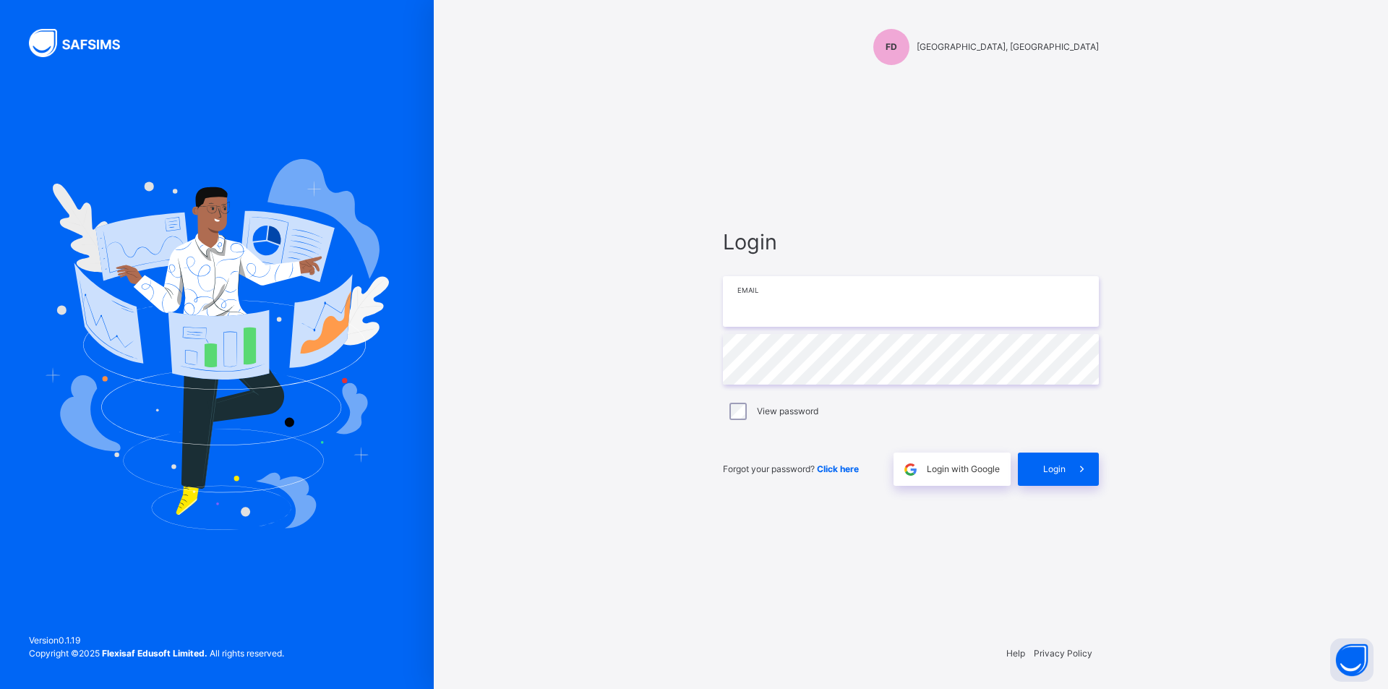
type input "**********"
